Goal: Navigation & Orientation: Find specific page/section

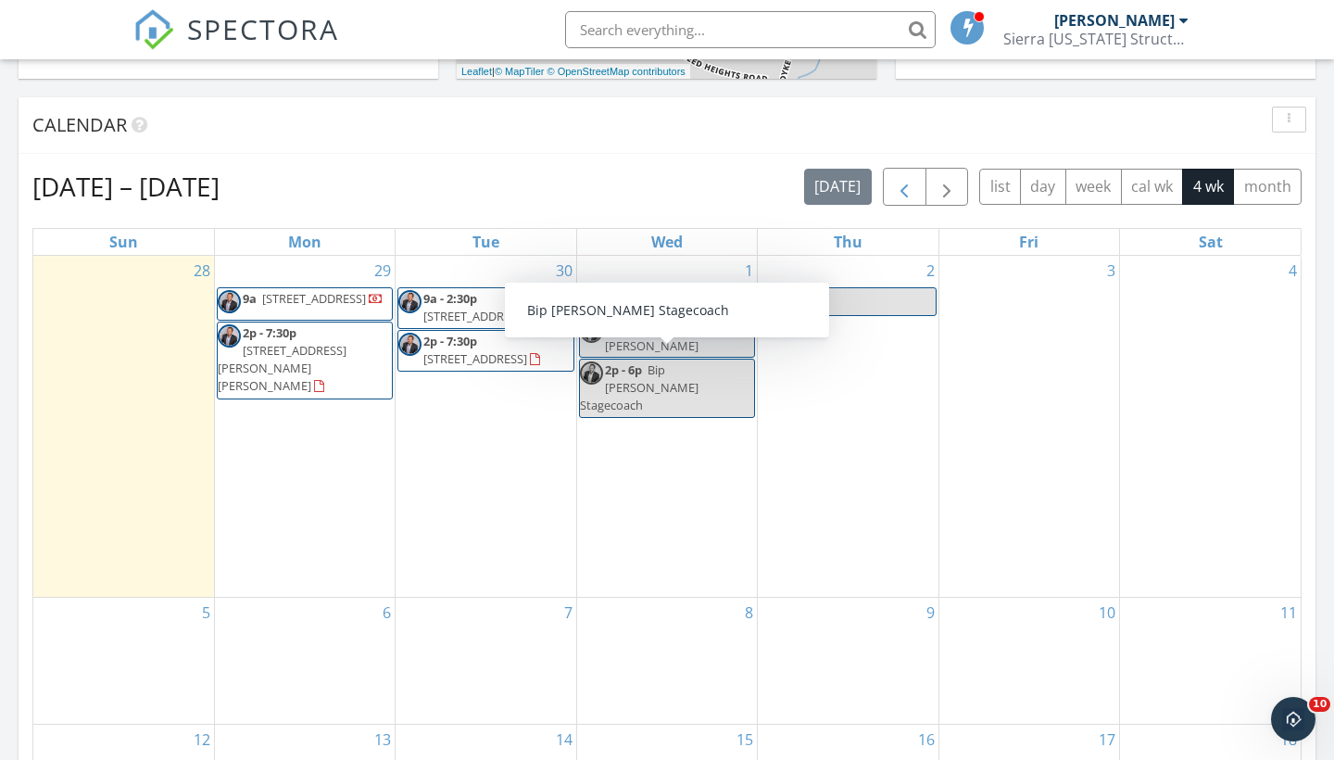
click at [896, 188] on span "button" at bounding box center [904, 187] width 22 height 22
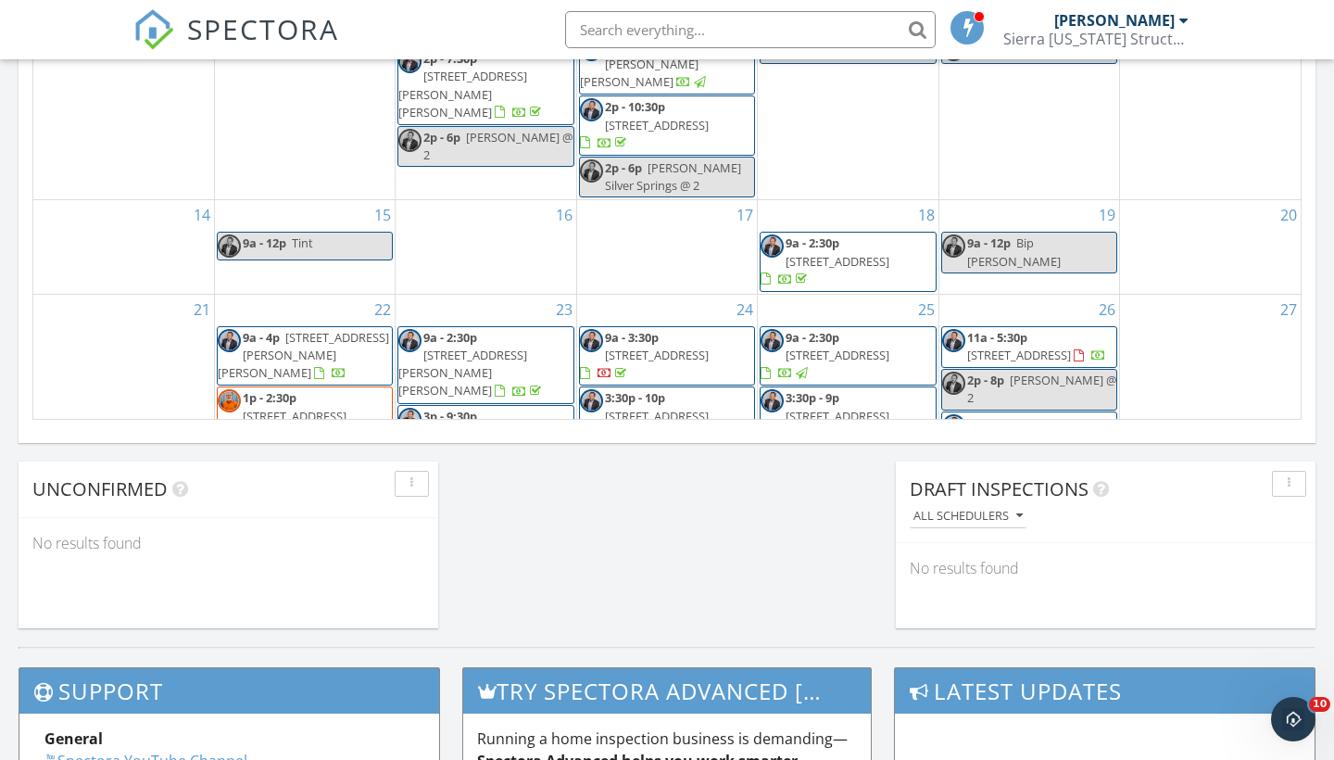
scroll to position [1382, 0]
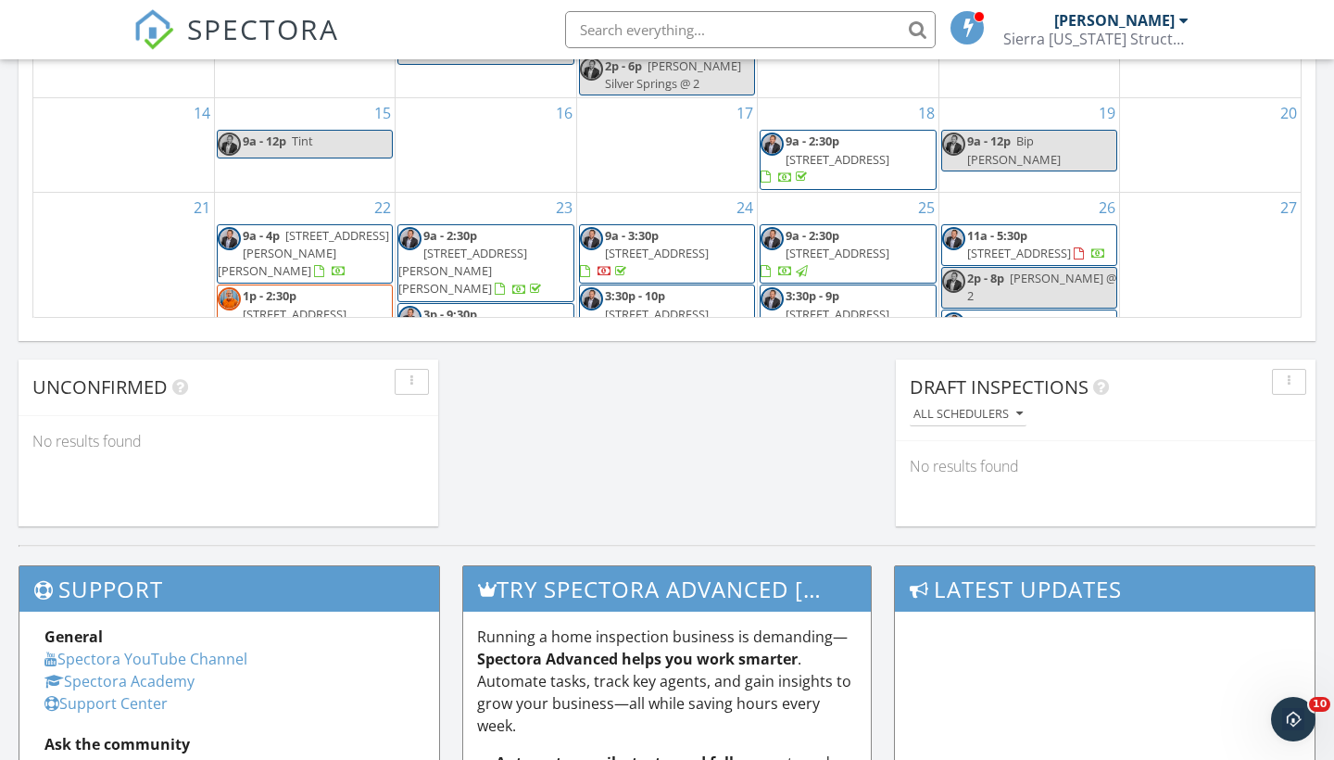
click at [454, 323] on span "123 N Broadway-155 E. A ST , Fallon 89406" at bounding box center [475, 331] width 104 height 17
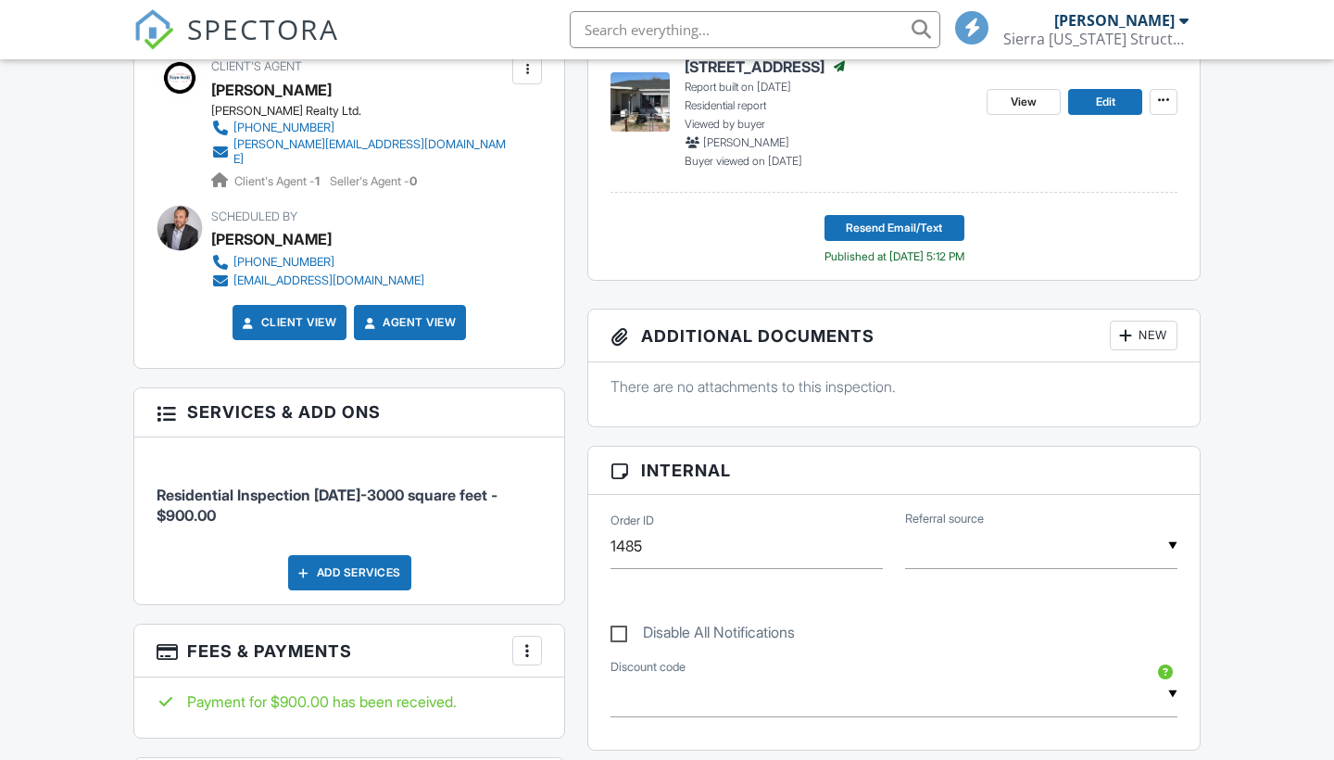
scroll to position [1112, 0]
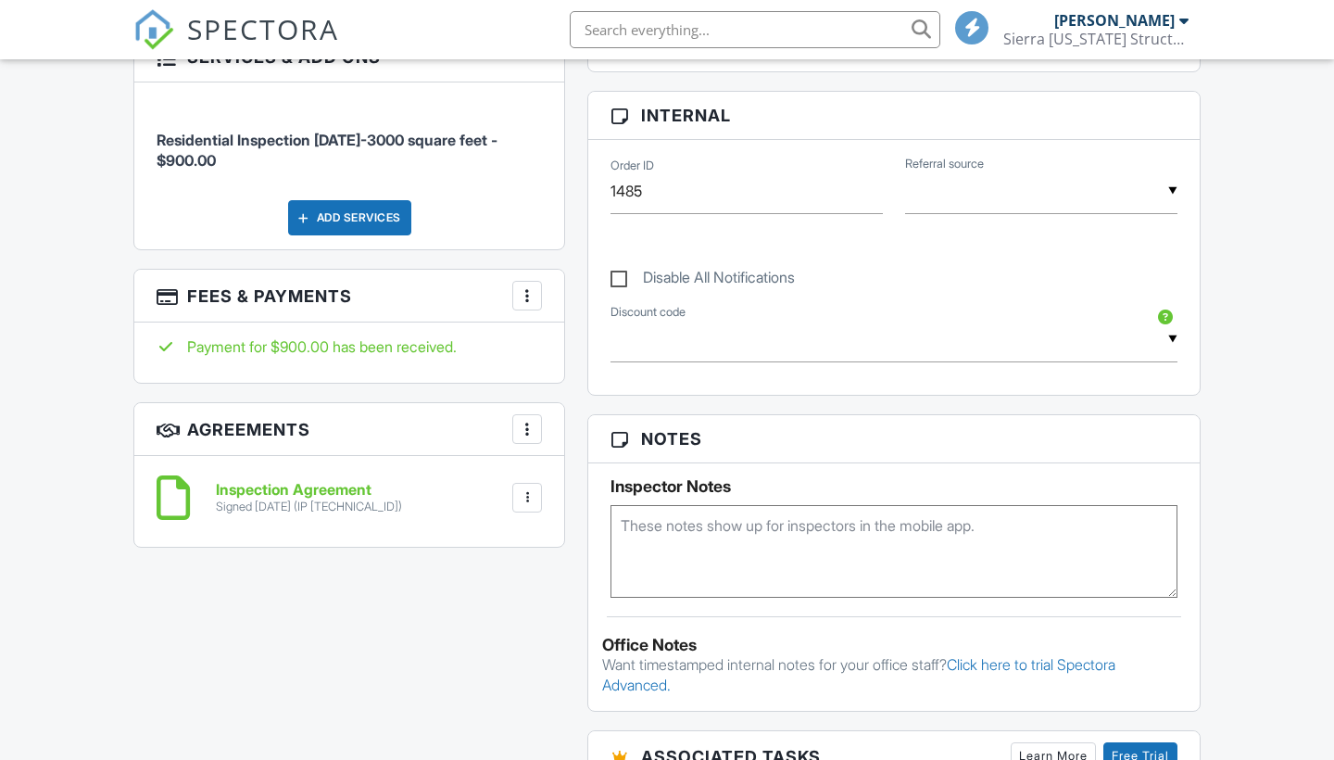
click at [330, 483] on h6 "Inspection Agreement" at bounding box center [309, 490] width 186 height 17
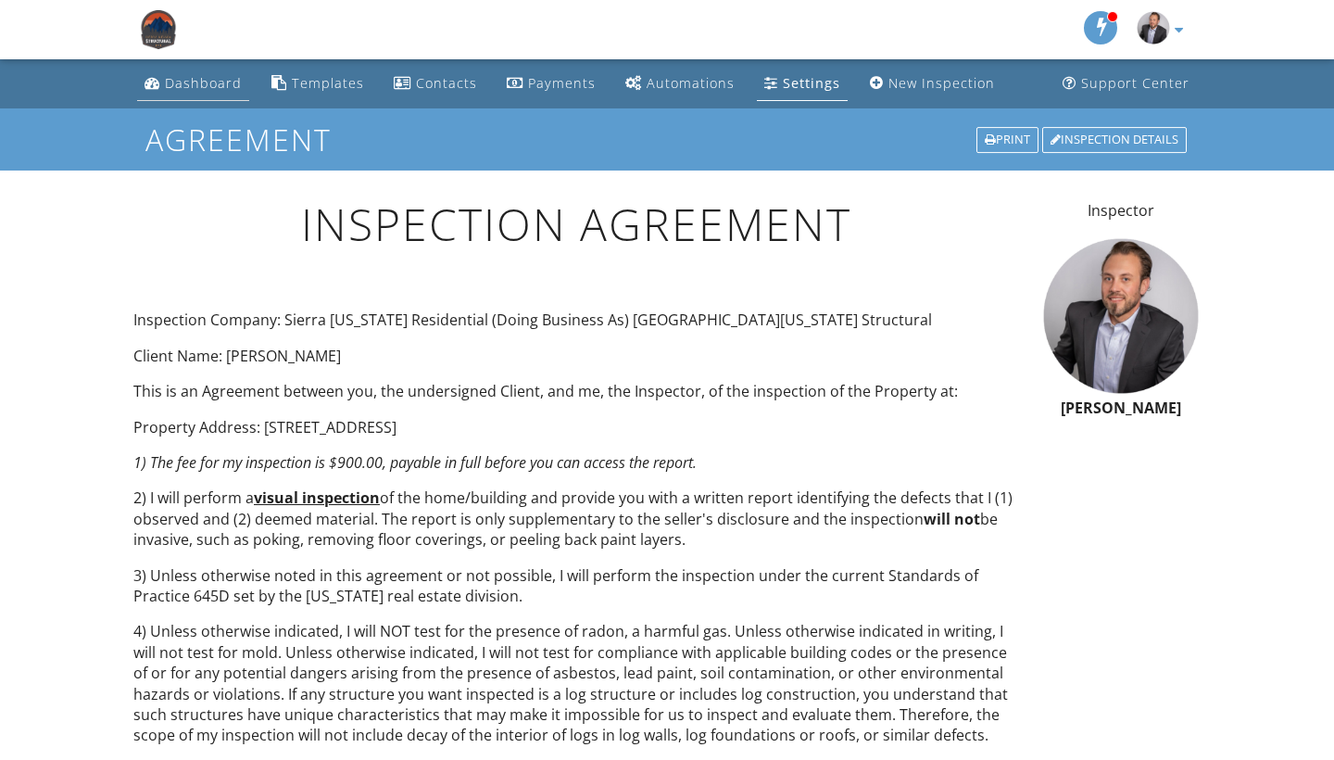
click at [218, 85] on div "Dashboard" at bounding box center [203, 83] width 77 height 18
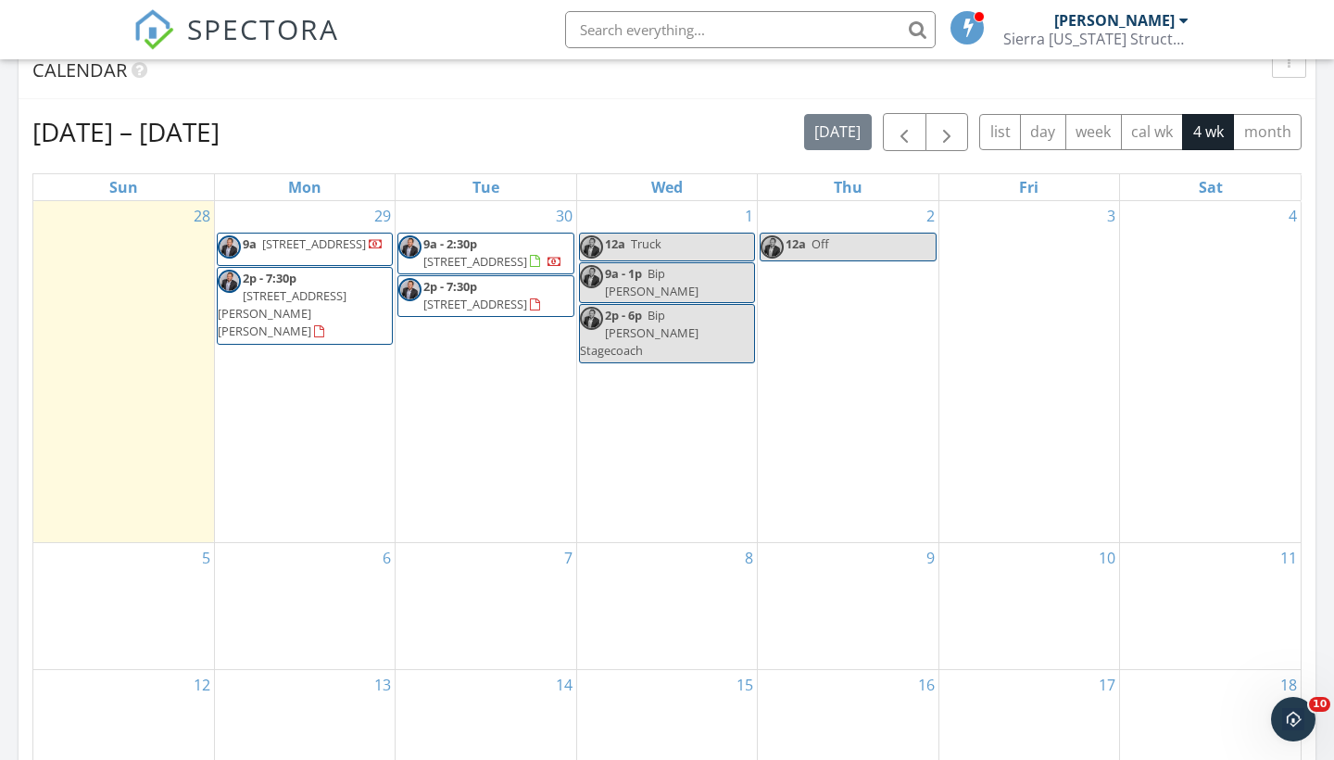
scroll to position [739, 0]
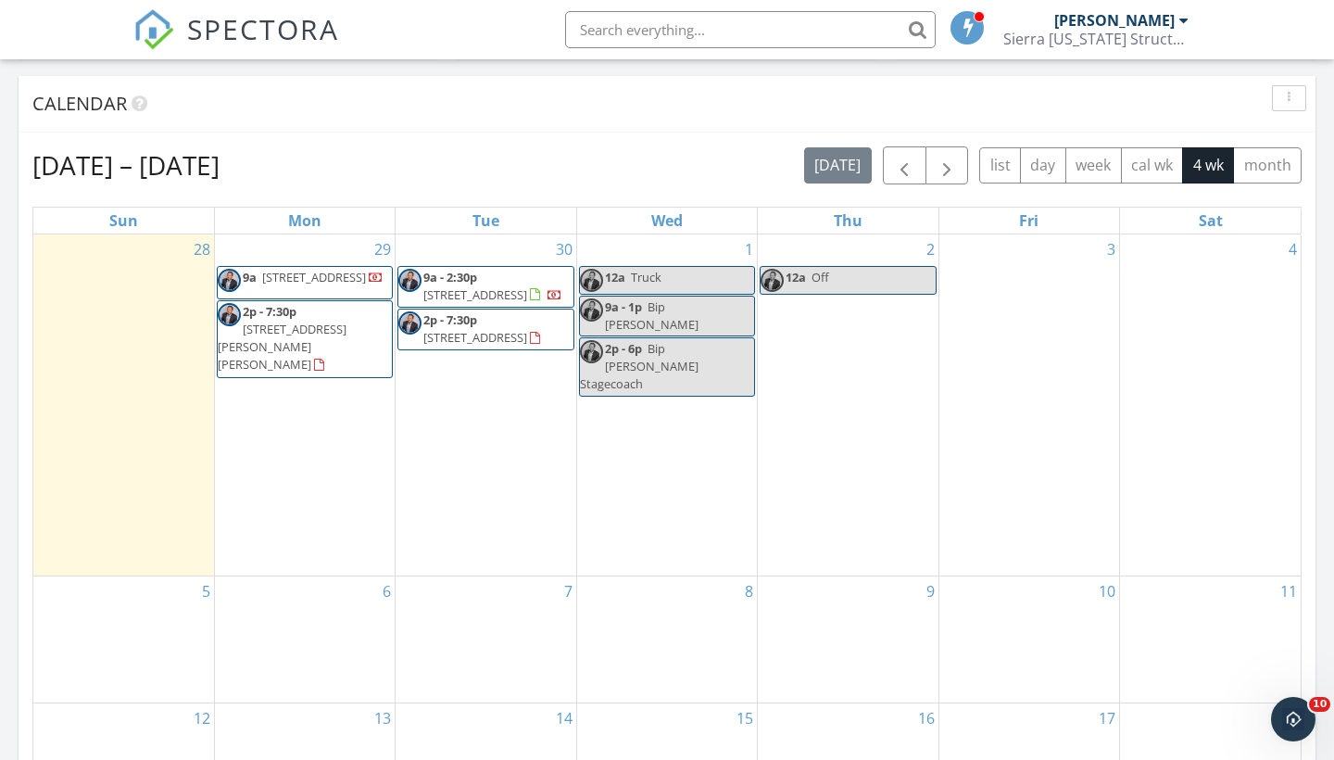
click at [471, 284] on span "9a - 2:30p" at bounding box center [450, 277] width 54 height 17
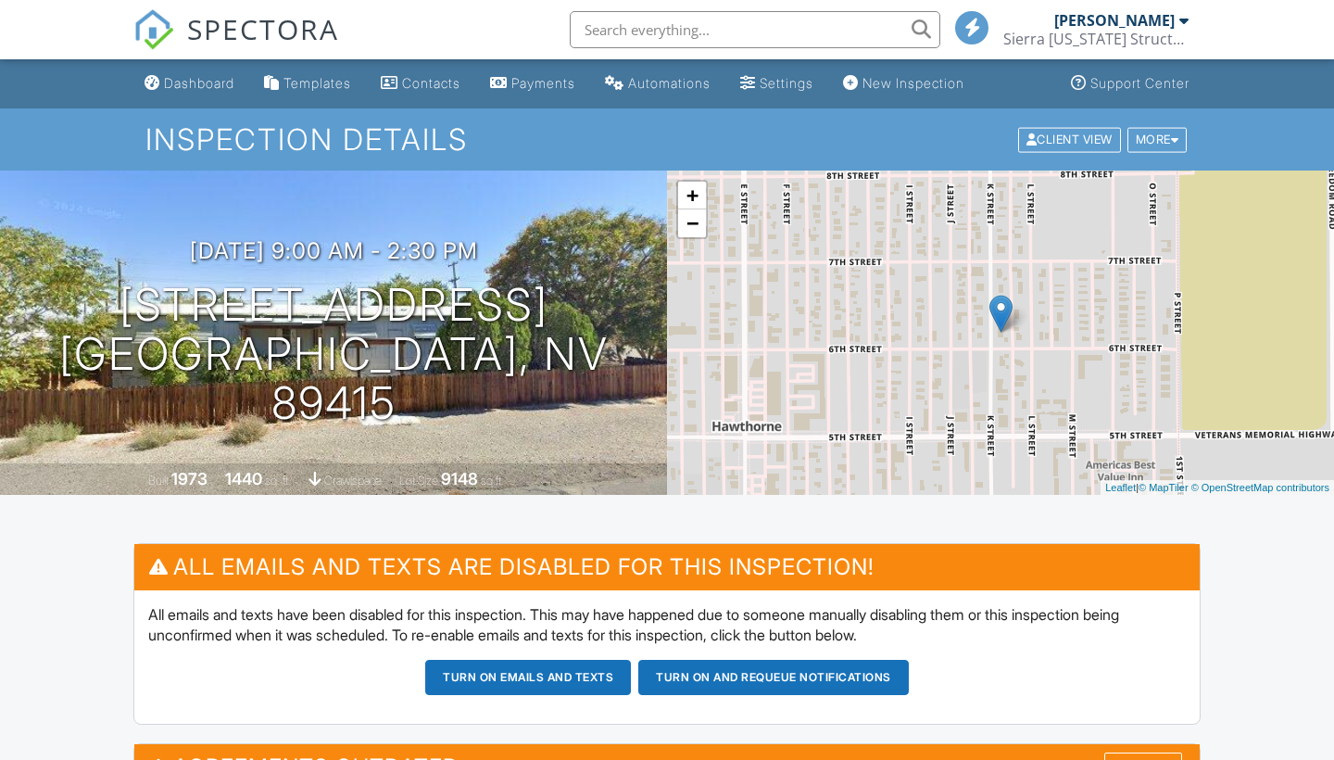
scroll to position [1693, 0]
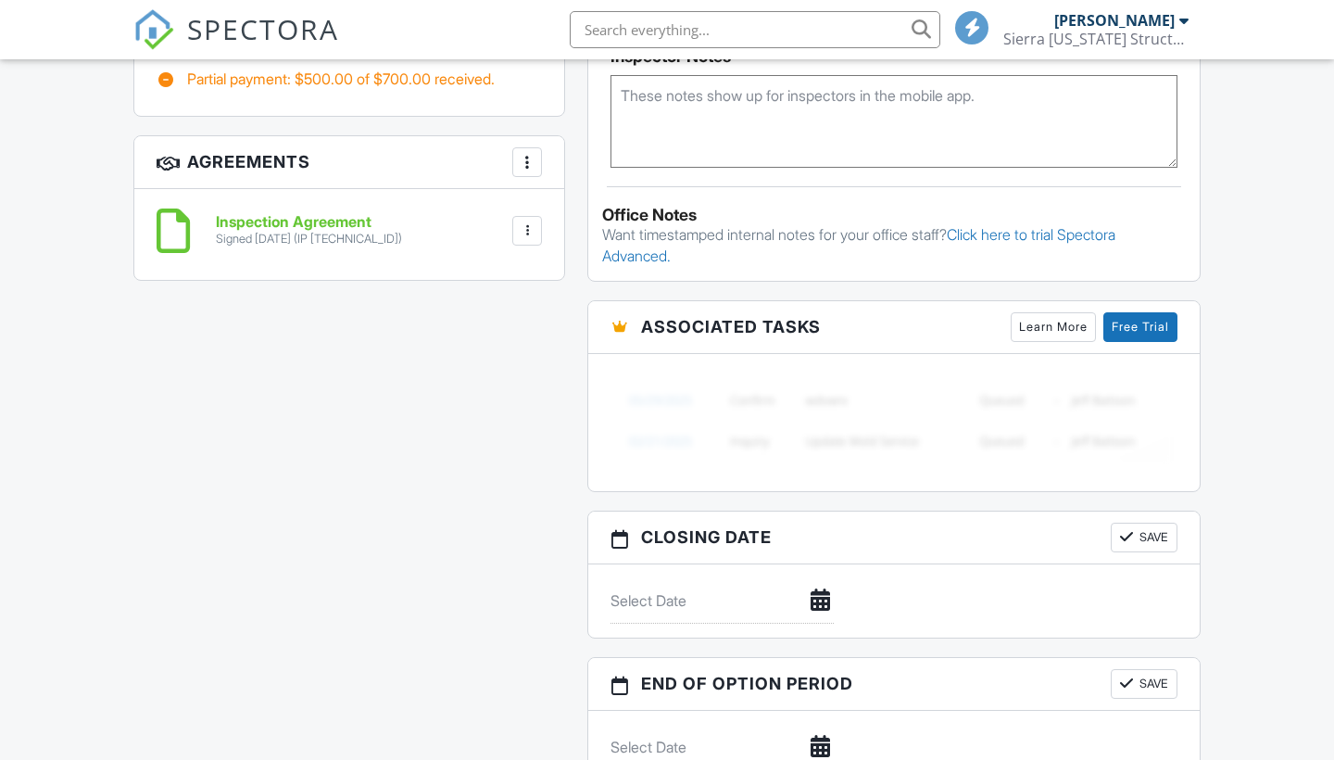
click at [348, 232] on div "Signed 09/24/2025 (IP 185.223.152.217)" at bounding box center [309, 239] width 186 height 15
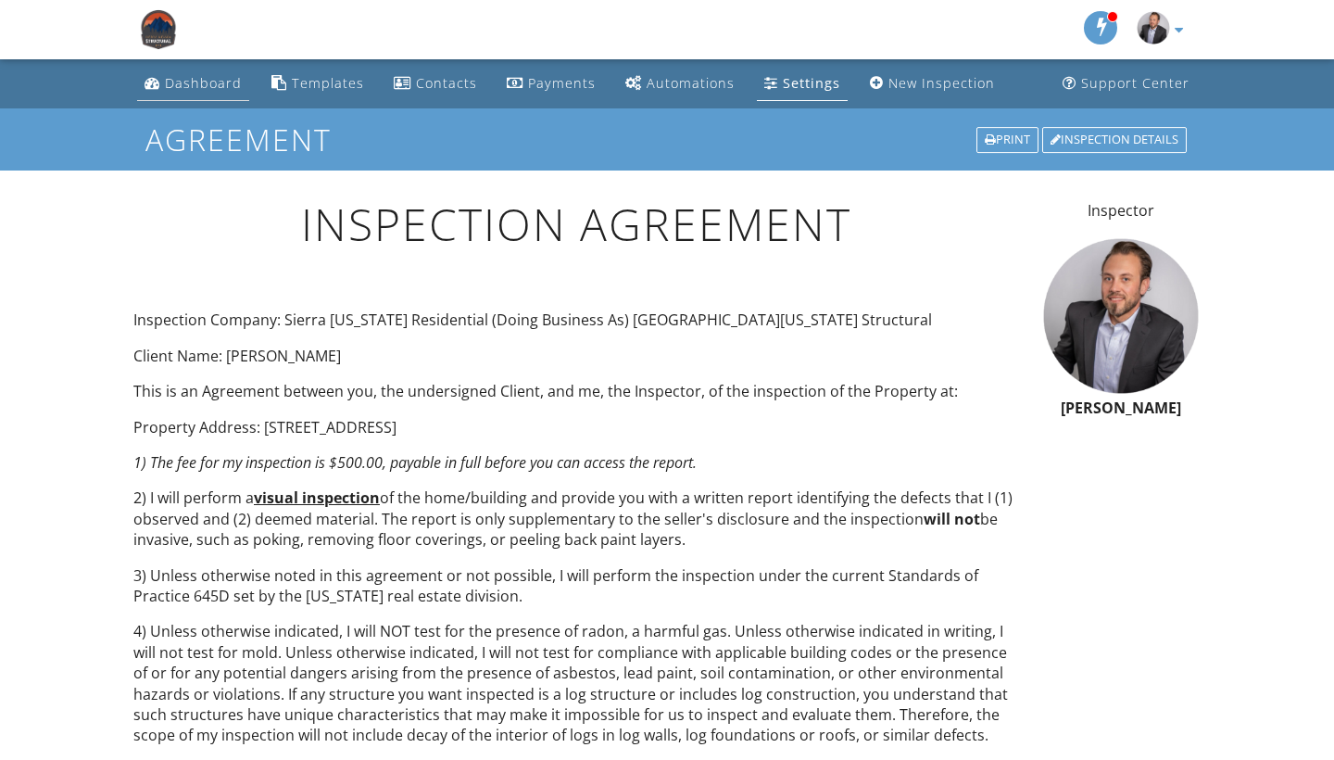
click at [221, 92] on link "Dashboard" at bounding box center [193, 84] width 112 height 34
